Goal: Task Accomplishment & Management: Manage account settings

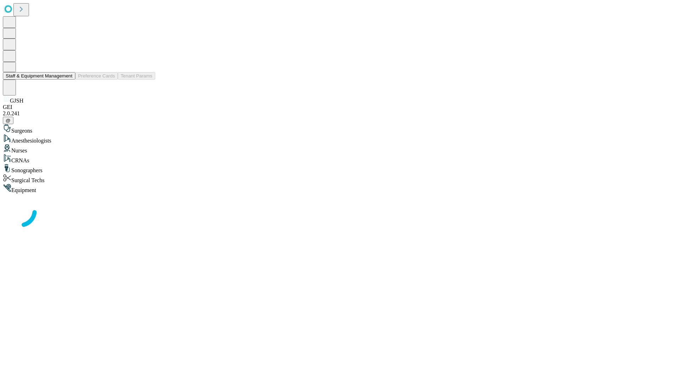
click at [68, 80] on button "Staff & Equipment Management" at bounding box center [39, 75] width 72 height 7
